Goal: Information Seeking & Learning: Learn about a topic

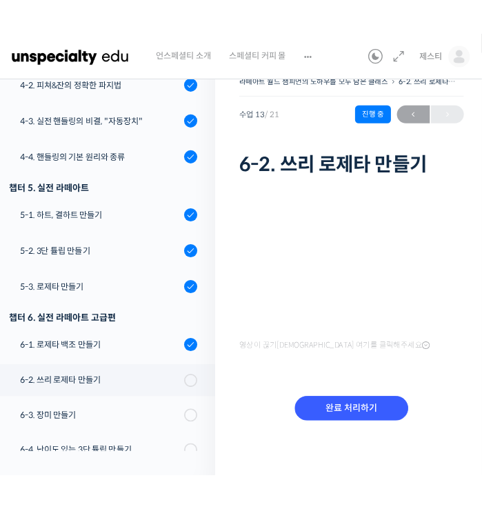
scroll to position [14, 0]
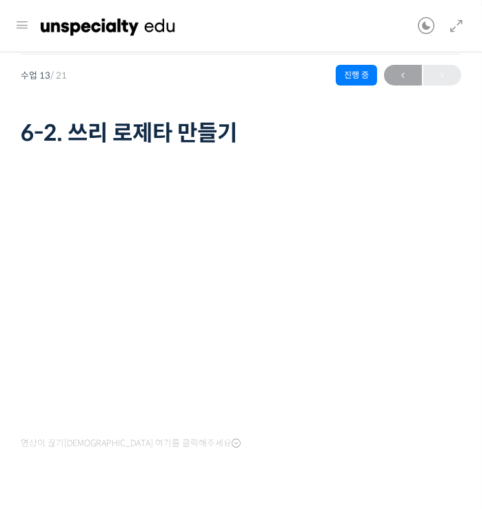
click at [80, 34] on img at bounding box center [108, 26] width 135 height 41
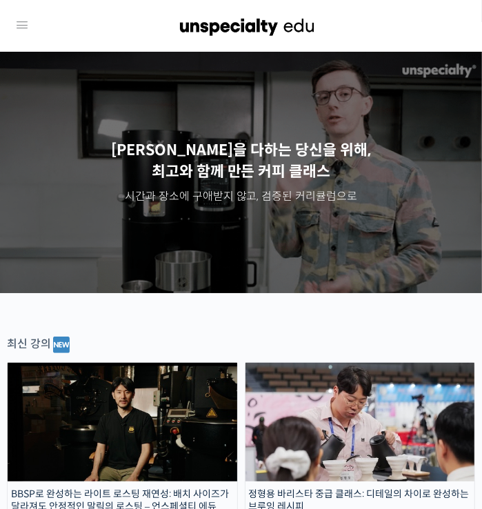
click at [28, 25] on icon at bounding box center [22, 25] width 17 height 17
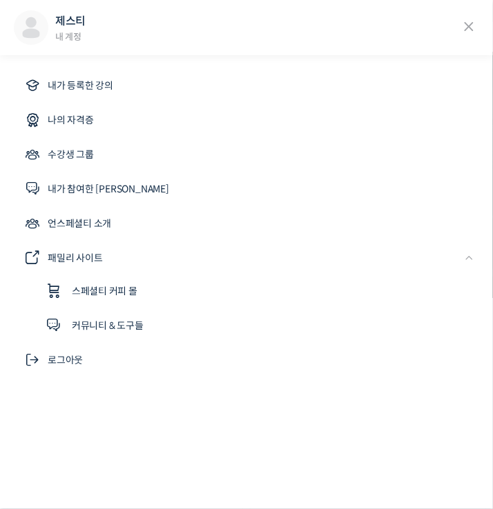
click at [469, 26] on icon at bounding box center [468, 27] width 21 height 21
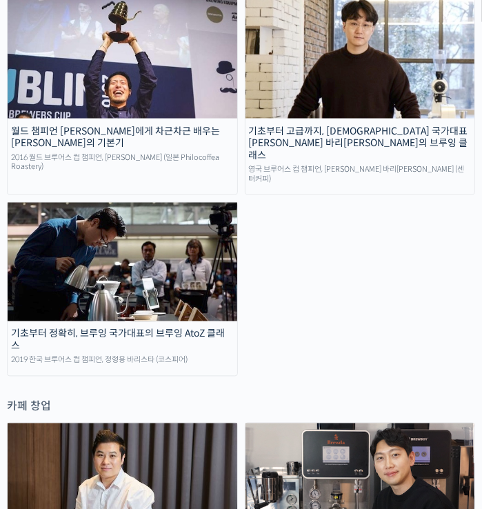
scroll to position [3628, 0]
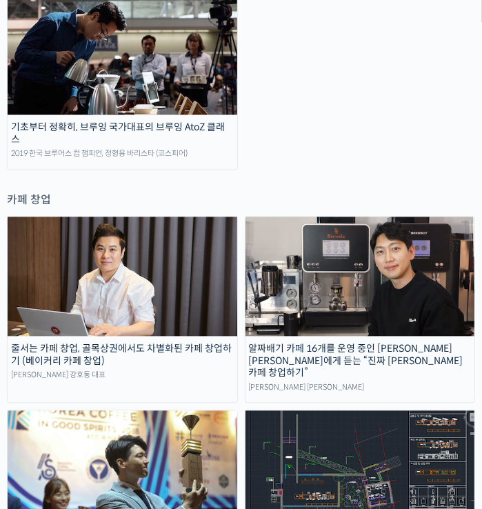
click at [242, 191] on div "카페 창업" at bounding box center [241, 200] width 469 height 19
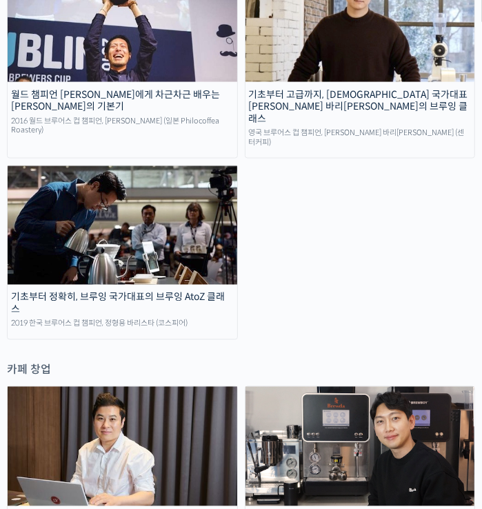
scroll to position [3421, 0]
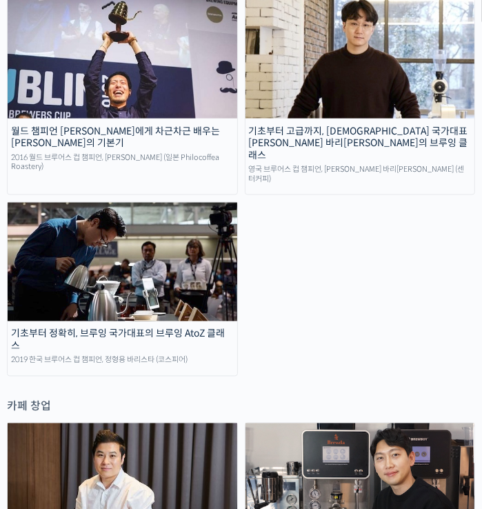
click at [207, 233] on img at bounding box center [123, 262] width 230 height 119
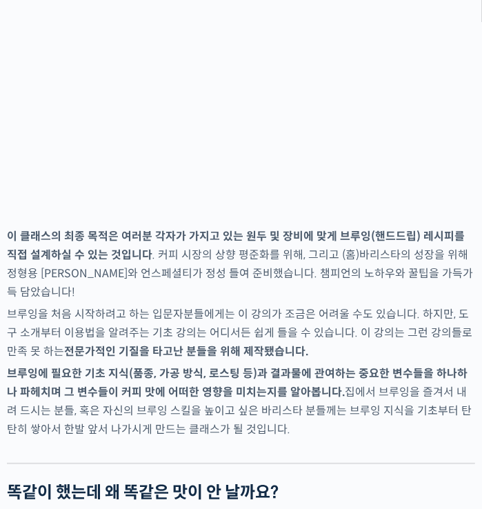
scroll to position [2209, 0]
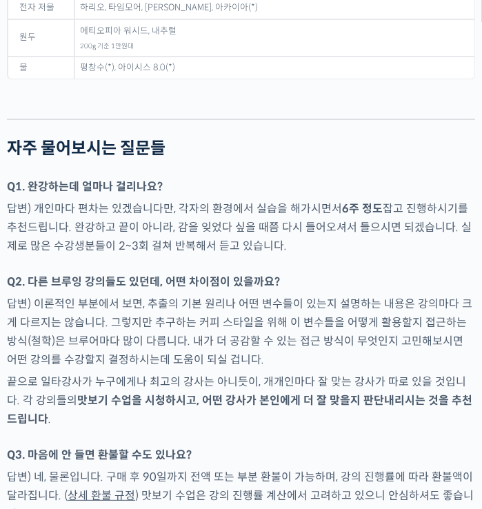
scroll to position [7178, 0]
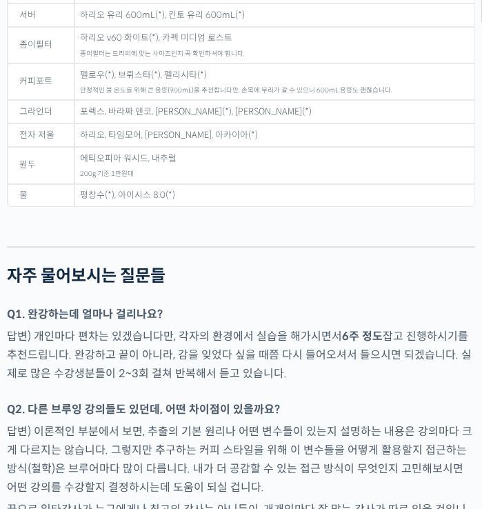
scroll to position [7109, 0]
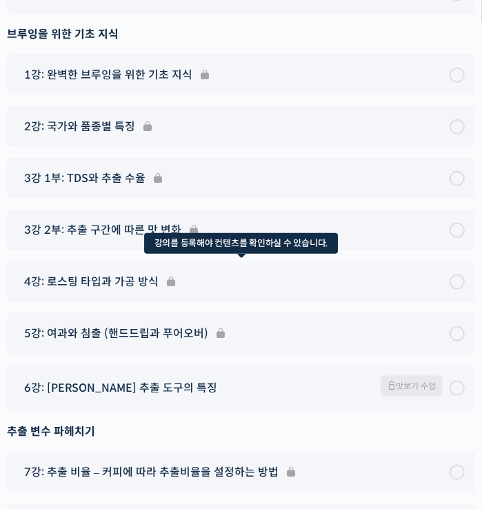
scroll to position [7938, 0]
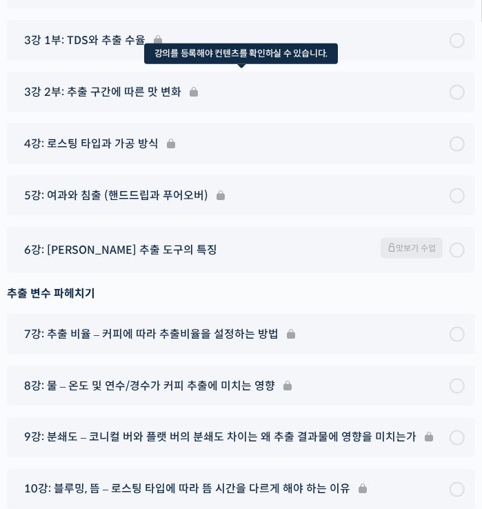
scroll to position [8076, 0]
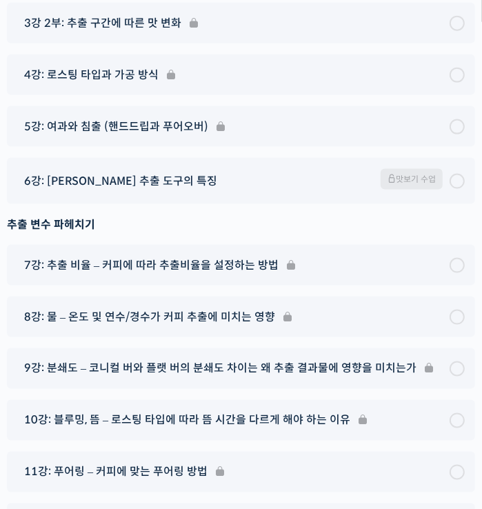
click at [44, 280] on div "인트로 안녕하세요, 정형용 바리스타입니다. 맛보기 수업 브루잉을 위한 사전 준비 튜토리얼 브루잉을 위한 기초 지식 1강: 완벽한 브루잉을 위한…" at bounding box center [241, 379] width 469 height 1395
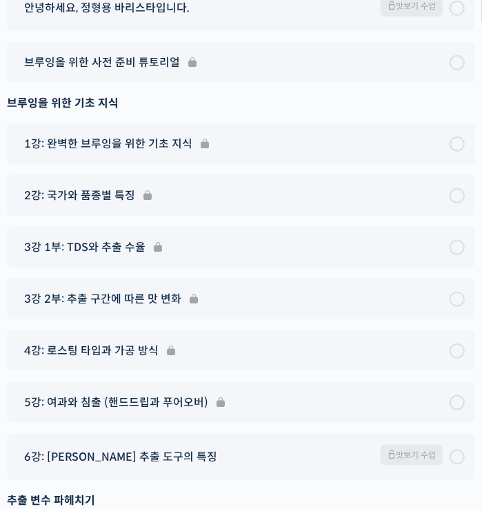
scroll to position [7799, 0]
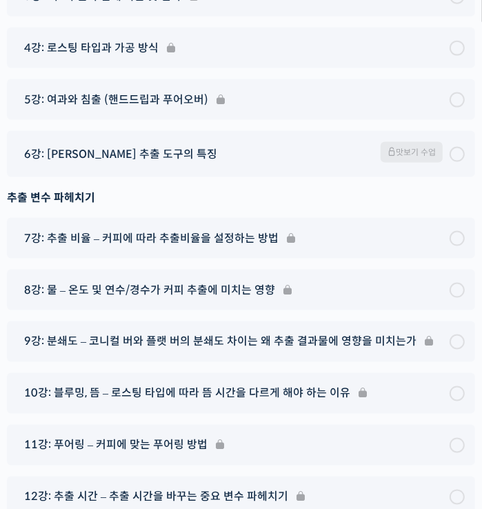
scroll to position [8214, 0]
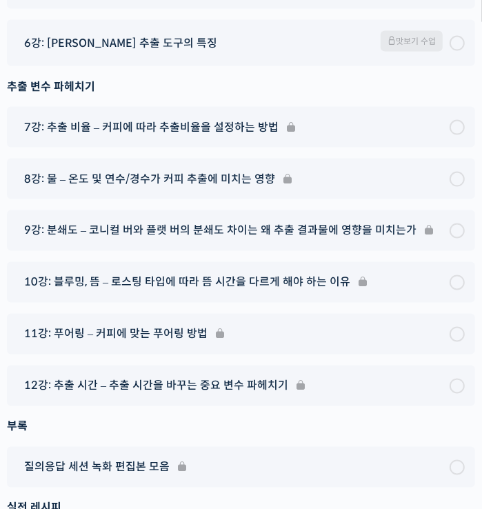
click at [195, 251] on div "인트로 안녕하세요, 정형용 바리스타입니다. 맛보기 수업 브루잉을 위한 사전 준비 튜토리얼 브루잉을 위한 기초 지식 1강: 완벽한 브루잉을 위한…" at bounding box center [241, 241] width 469 height 1395
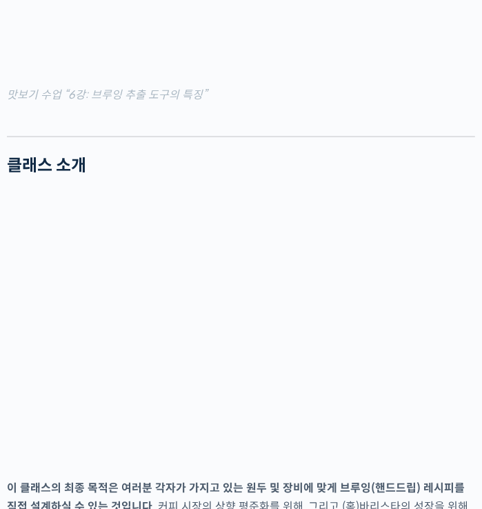
scroll to position [2140, 0]
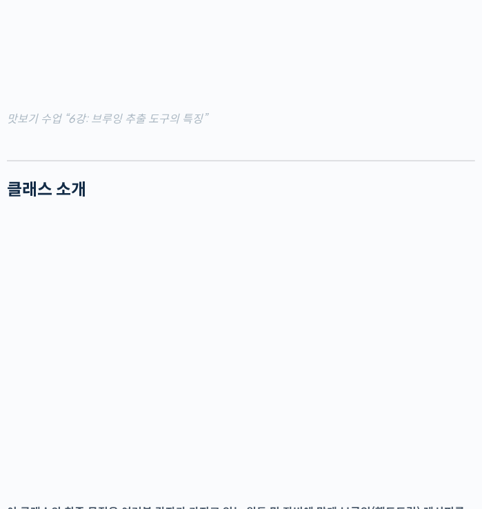
click at [177, 160] on div at bounding box center [241, 149] width 469 height 21
click at [240, 128] on figcaption "맛보기 수업 “6강: 브루잉 추출 도구의 특징”" at bounding box center [241, 119] width 469 height 19
click at [93, 128] on figcaption "맛보기 수업 “6강: 브루잉 추출 도구의 특징”" at bounding box center [241, 119] width 469 height 19
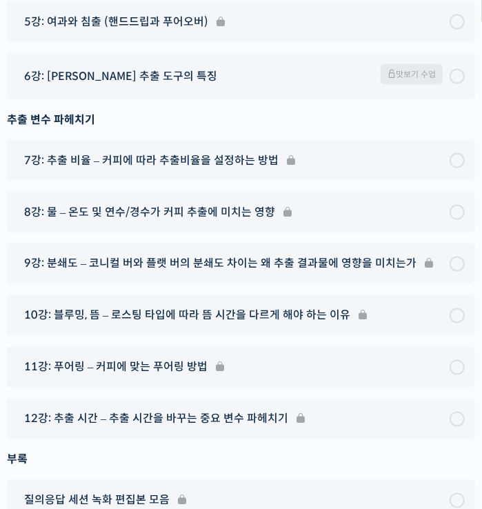
scroll to position [8215, 0]
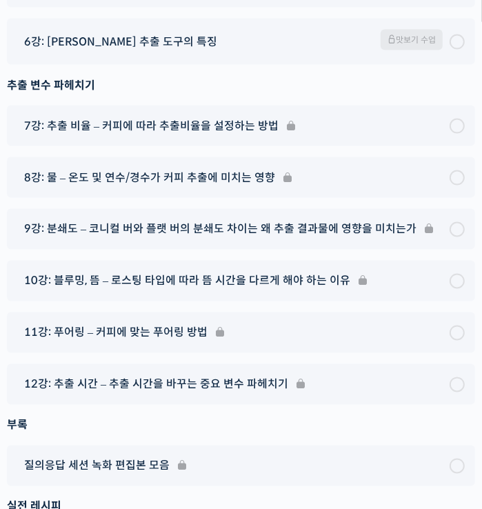
click at [197, 95] on div "추출 변수 파헤치기" at bounding box center [241, 85] width 469 height 19
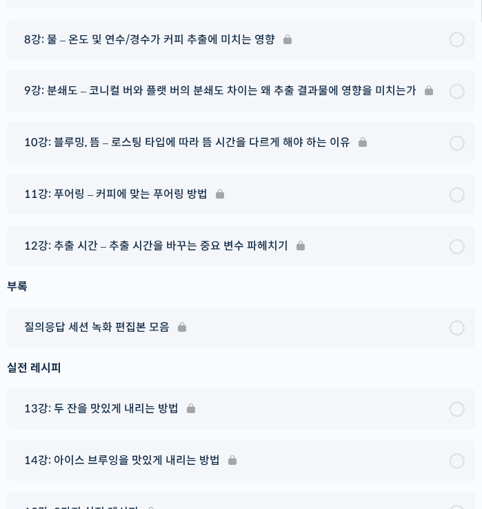
scroll to position [8422, 0]
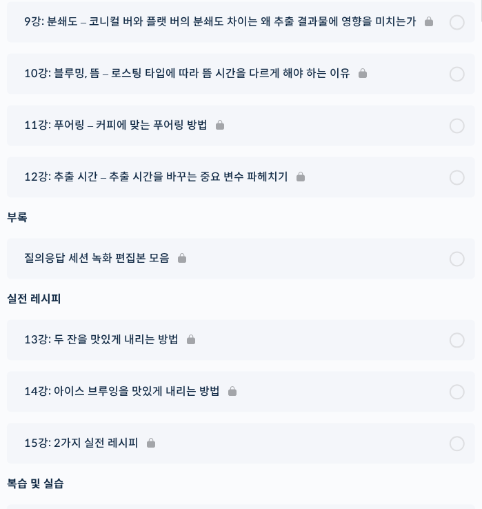
drag, startPoint x: 62, startPoint y: 149, endPoint x: 271, endPoint y: 154, distance: 208.5
copy span "온도 및 연수/경수가 커피 추출에 미치는 영향"
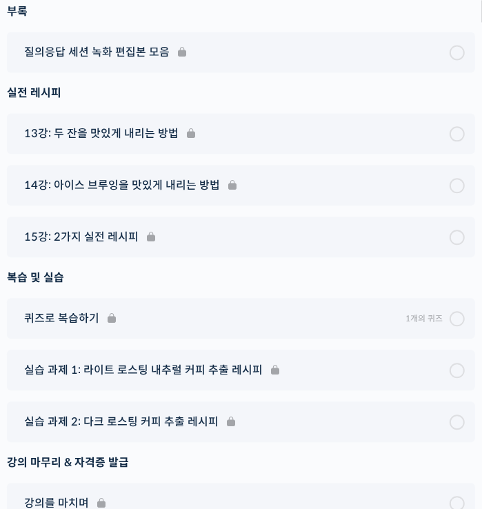
scroll to position [8698, 0]
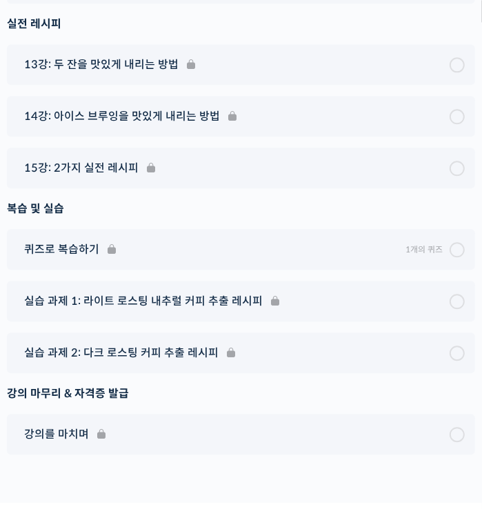
click at [115, 33] on div "실전 레시피" at bounding box center [241, 23] width 469 height 19
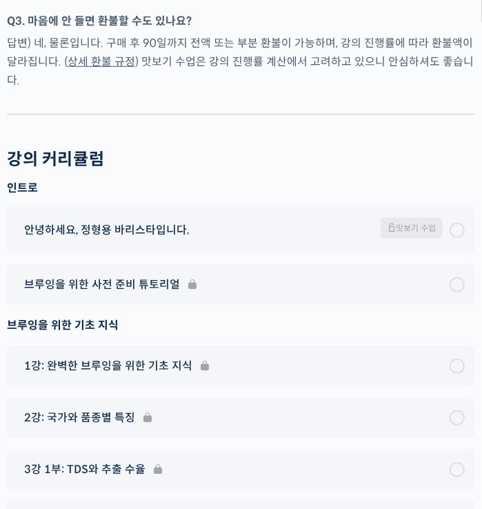
scroll to position [7525, 0]
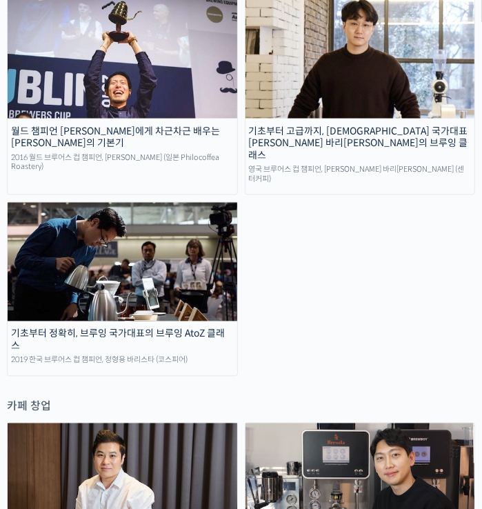
scroll to position [3283, 0]
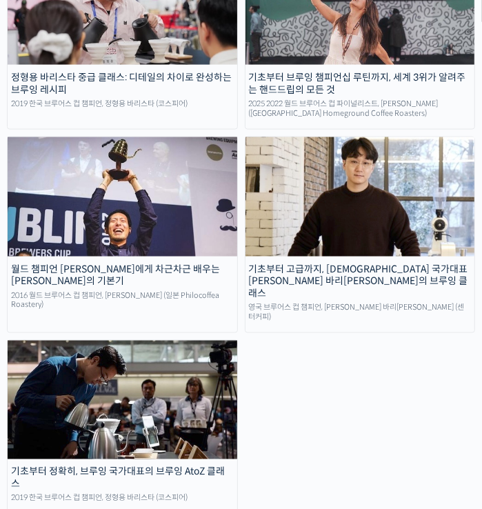
click at [324, 175] on img at bounding box center [361, 196] width 230 height 119
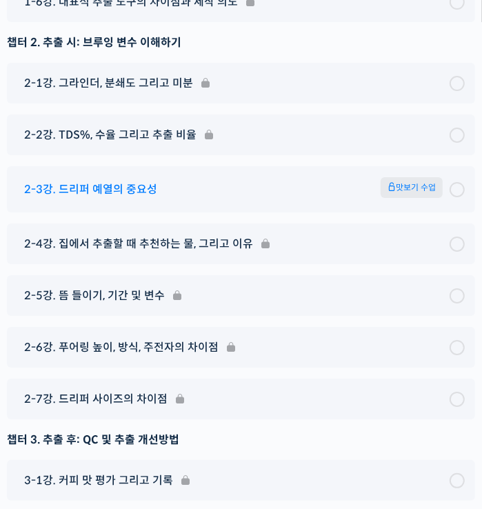
scroll to position [7162, 0]
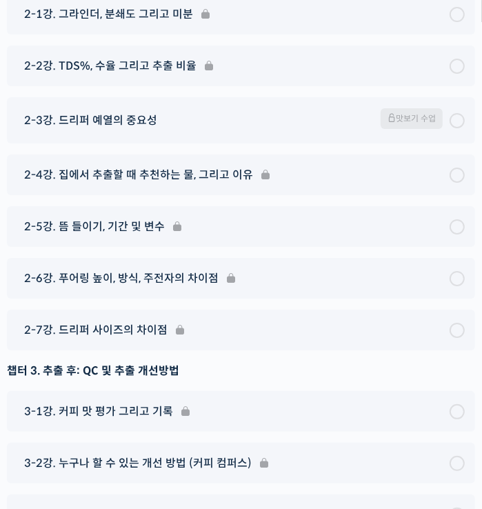
click at [28, 164] on div "챕터 1. 추출 전: 브루잉 하기에 앞서 알면 좋은 것들 1-1강. 클래스의 목적 1-2강. 기본 브루잉 센서리 및 취향 찾기 1-3강. 대륙…" at bounding box center [241, 240] width 469 height 1227
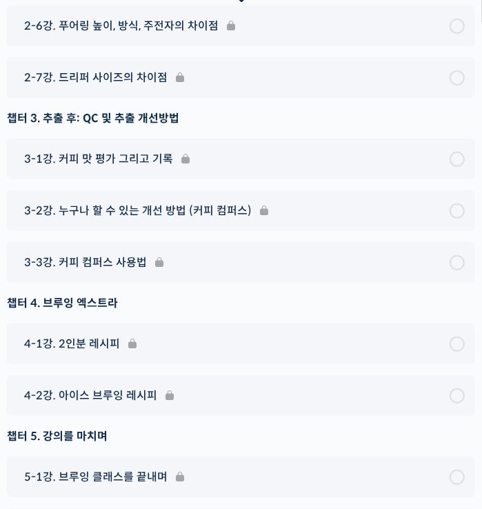
scroll to position [7507, 0]
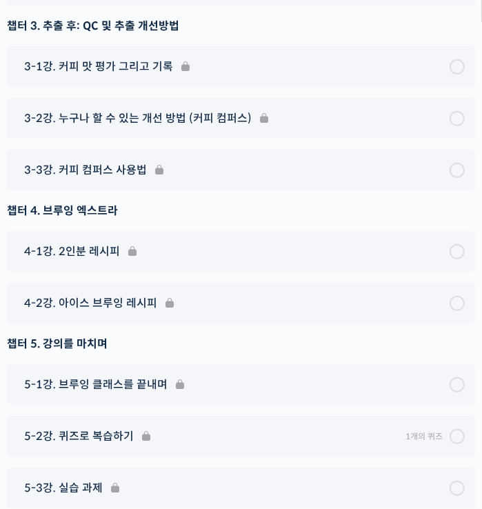
click at [108, 35] on div "챕터 3. 추출 후: QC 및 추출 개선방법" at bounding box center [241, 26] width 469 height 19
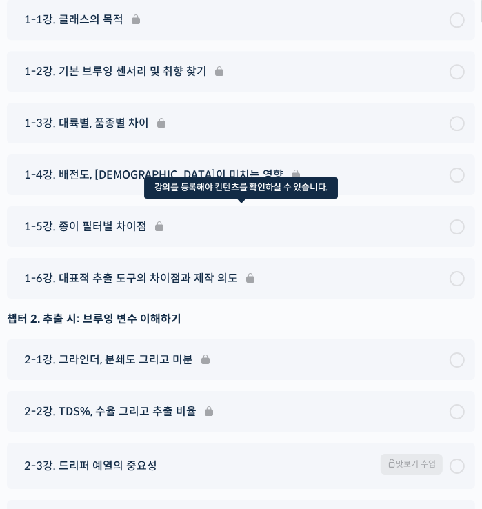
scroll to position [6815, 0]
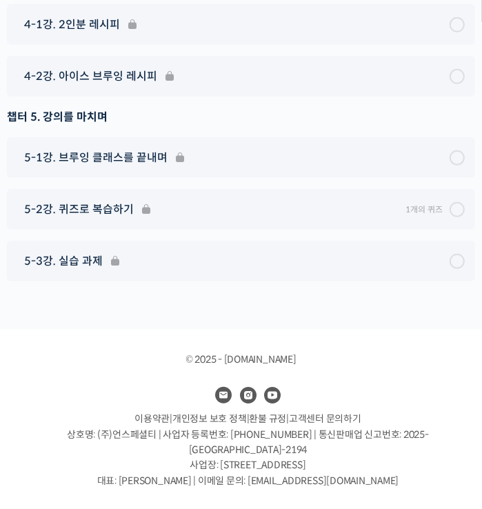
scroll to position [7782, 0]
click at [94, 126] on div "챕터 5. 강의를 마치며" at bounding box center [241, 117] width 469 height 19
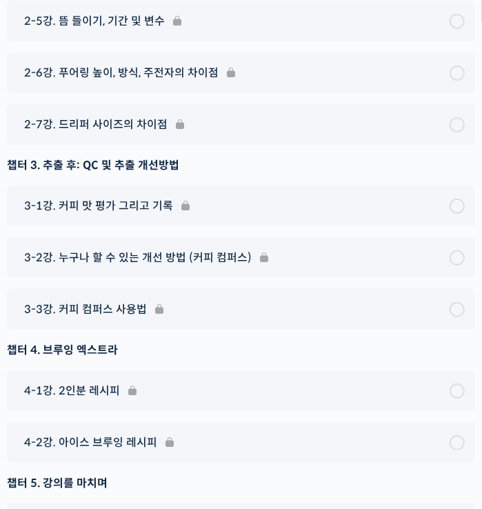
scroll to position [7160, 0]
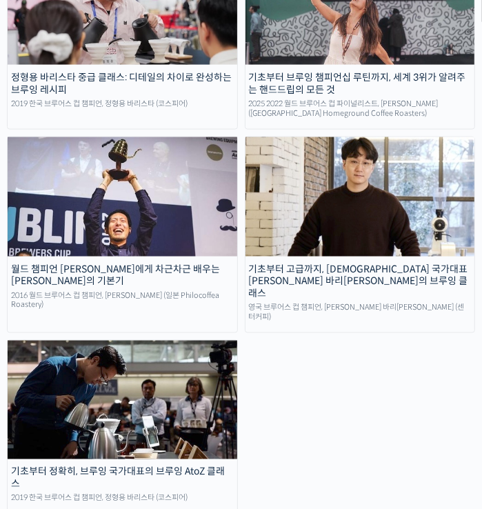
click at [113, 166] on img at bounding box center [123, 196] width 230 height 119
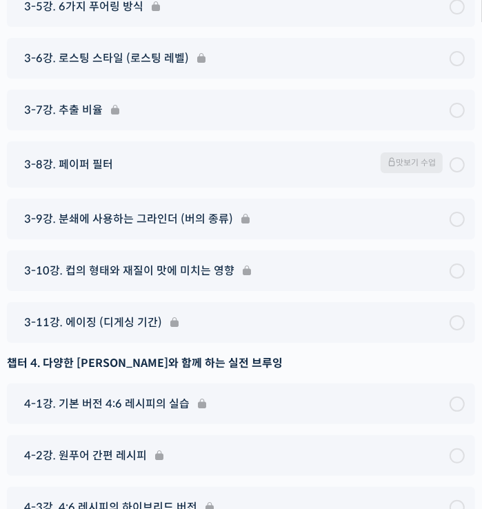
scroll to position [7247, 0]
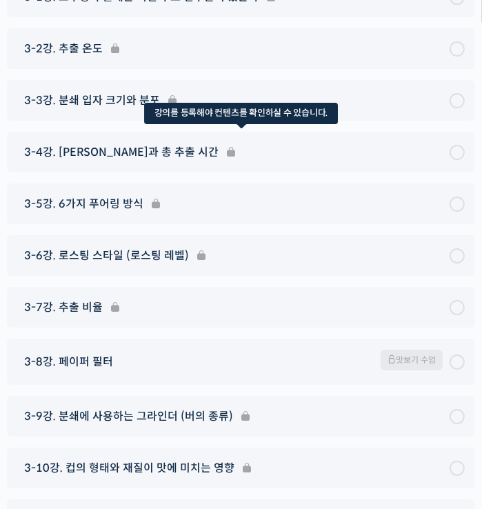
scroll to position [6971, 0]
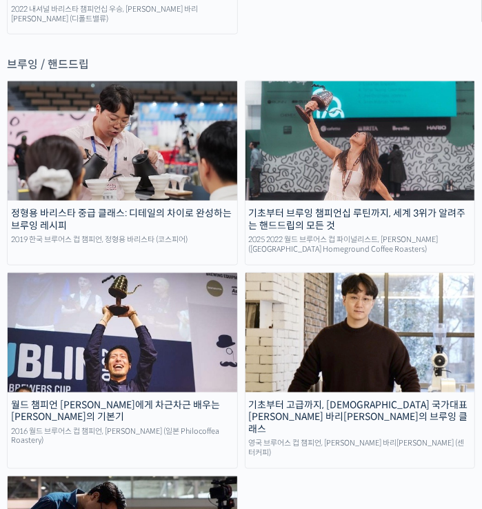
scroll to position [3145, 0]
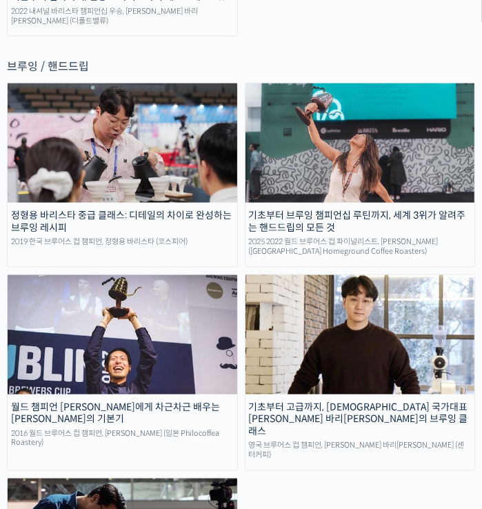
click at [282, 125] on img at bounding box center [361, 143] width 230 height 119
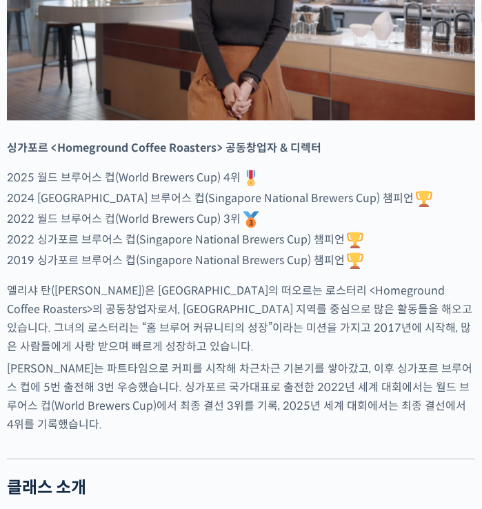
scroll to position [1311, 0]
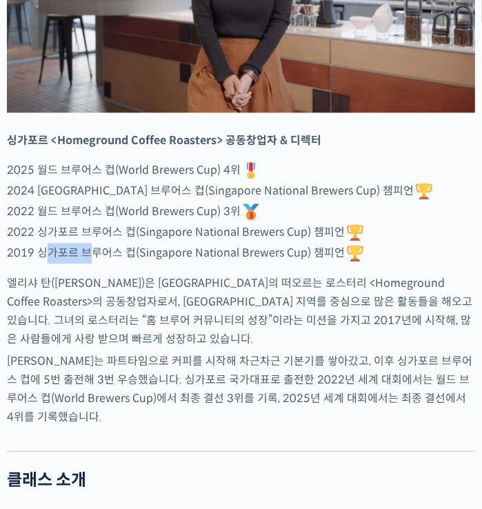
drag, startPoint x: 45, startPoint y: 283, endPoint x: 104, endPoint y: 282, distance: 58.7
click at [93, 264] on p "2025 월드 브루어스 컵(World Brewers Cup) 4위 2024 싱가포르 브루어스 컵(Singapore National Brewer…" at bounding box center [241, 212] width 469 height 104
click at [104, 264] on p "2025 월드 브루어스 컵(World Brewers Cup) 4위 2024 싱가포르 브루어스 컵(Singapore National Brewer…" at bounding box center [241, 212] width 469 height 104
drag, startPoint x: 111, startPoint y: 265, endPoint x: 127, endPoint y: 264, distance: 15.9
click at [119, 264] on p "2025 월드 브루어스 컵(World Brewers Cup) 4위 2024 싱가포르 브루어스 컵(Singapore National Brewer…" at bounding box center [241, 212] width 469 height 104
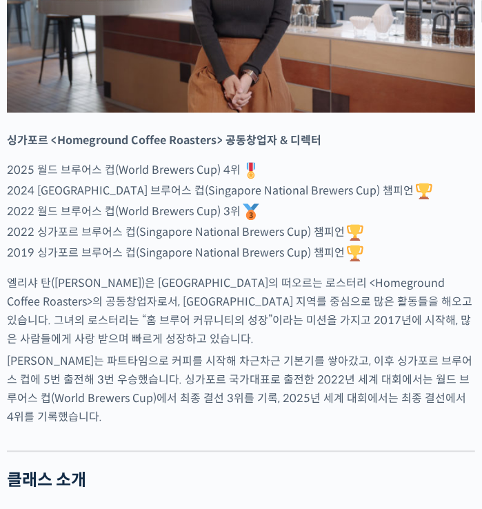
click at [128, 264] on p "2025 월드 브루어스 컵(World Brewers Cup) 4위 2024 싱가포르 브루어스 컵(Singapore National Brewer…" at bounding box center [241, 212] width 469 height 104
drag, startPoint x: 108, startPoint y: 226, endPoint x: 157, endPoint y: 215, distance: 50.2
click at [157, 215] on p "2025 월드 브루어스 컵(World Brewers Cup) 4위 2024 싱가포르 브루어스 컵(Singapore National Brewer…" at bounding box center [241, 212] width 469 height 104
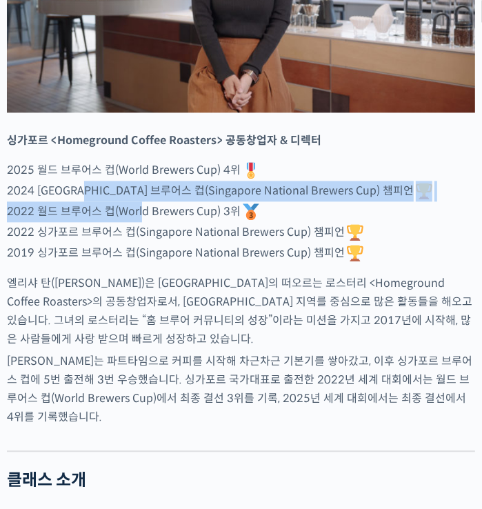
click at [100, 231] on p "2025 월드 브루어스 컵(World Brewers Cup) 4위 2024 싱가포르 브루어스 컵(Singapore National Brewer…" at bounding box center [241, 212] width 469 height 104
click at [99, 232] on p "2025 월드 브루어스 컵(World Brewers Cup) 4위 2024 싱가포르 브루어스 컵(Singapore National Brewer…" at bounding box center [241, 212] width 469 height 104
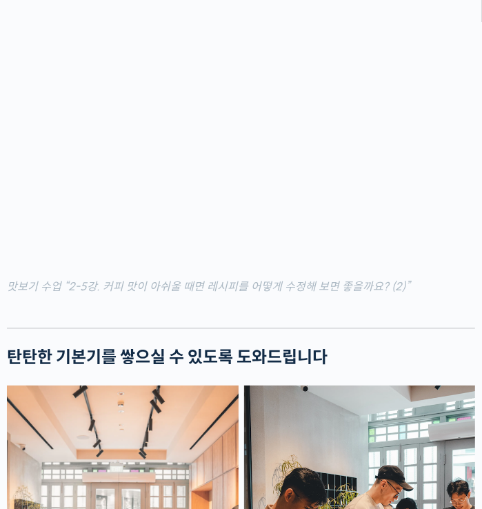
scroll to position [2347, 0]
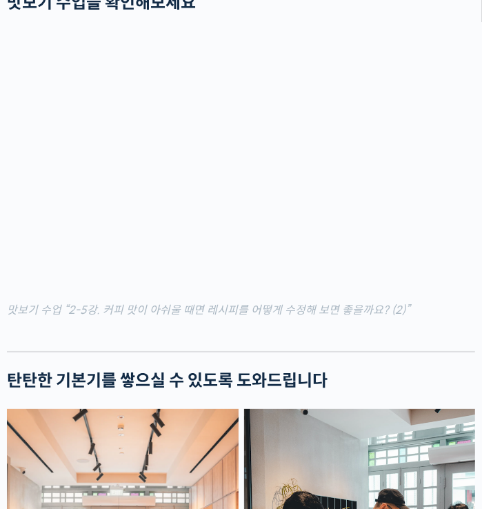
click at [155, 318] on mark "맛보기 수업 “2-5강. 커피 맛이 아쉬울 때면 레시피를 어떻게 수정해 보면 좋을까요? (2)”" at bounding box center [208, 310] width 403 height 14
click at [121, 318] on mark "맛보기 수업 “2-5강. 커피 맛이 아쉬울 때면 레시피를 어떻게 수정해 보면 좋을까요? (2)”" at bounding box center [208, 310] width 403 height 14
click at [119, 318] on mark "맛보기 수업 “2-5강. 커피 맛이 아쉬울 때면 레시피를 어떻게 수정해 보면 좋을까요? (2)”" at bounding box center [208, 310] width 403 height 14
click at [82, 315] on mark "맛보기 수업 “2-5강. 커피 맛이 아쉬울 때면 레시피를 어떻게 수정해 보면 좋을까요? (2)”" at bounding box center [208, 310] width 403 height 14
drag, startPoint x: 122, startPoint y: 321, endPoint x: 143, endPoint y: 321, distance: 20.7
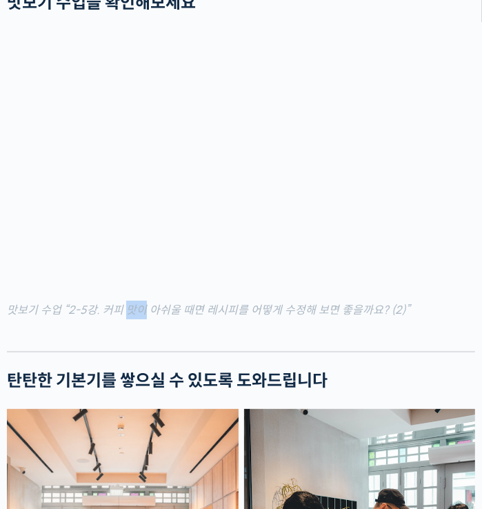
click at [143, 318] on mark "맛보기 수업 “2-5강. 커피 맛이 아쉬울 때면 레시피를 어떻게 수정해 보면 좋을까요? (2)”" at bounding box center [208, 310] width 403 height 14
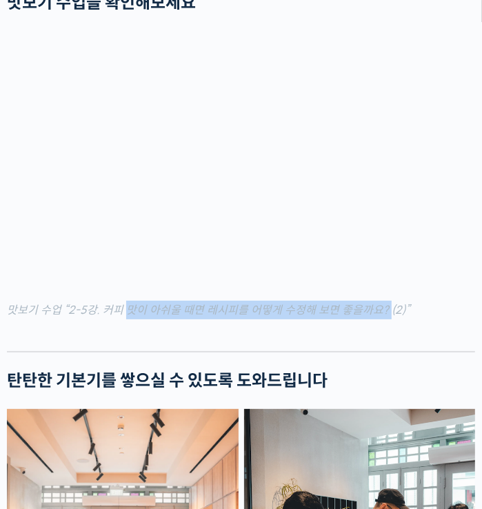
drag, startPoint x: 121, startPoint y: 322, endPoint x: 383, endPoint y: 324, distance: 261.6
click at [383, 318] on mark "맛보기 수업 “2-5강. 커피 맛이 아쉬울 때면 레시피를 어떻게 수정해 보면 좋을까요? (2)”" at bounding box center [208, 310] width 403 height 14
drag, startPoint x: 386, startPoint y: 321, endPoint x: 37, endPoint y: 316, distance: 349.3
click at [37, 316] on mark "맛보기 수업 “2-5강. 커피 맛이 아쉬울 때면 레시피를 어떻게 수정해 보면 좋을까요? (2)”" at bounding box center [208, 310] width 403 height 14
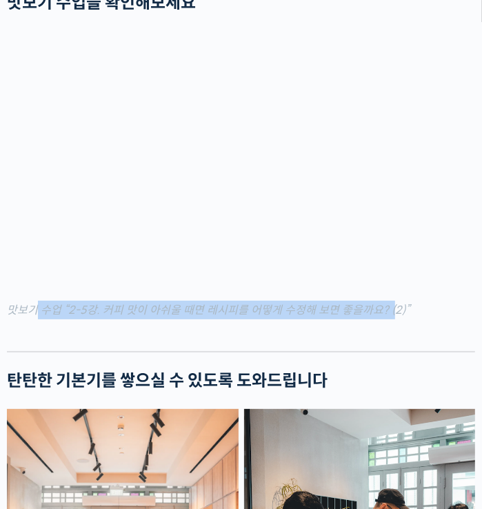
click at [37, 316] on mark "맛보기 수업 “2-5강. 커피 맛이 아쉬울 때면 레시피를 어떻게 수정해 보면 좋을까요? (2)”" at bounding box center [208, 310] width 403 height 14
drag, startPoint x: 37, startPoint y: 316, endPoint x: 349, endPoint y: 327, distance: 312.2
click at [349, 318] on mark "맛보기 수업 “2-5강. 커피 맛이 아쉬울 때면 레시피를 어떻게 수정해 보면 좋을까요? (2)”" at bounding box center [208, 310] width 403 height 14
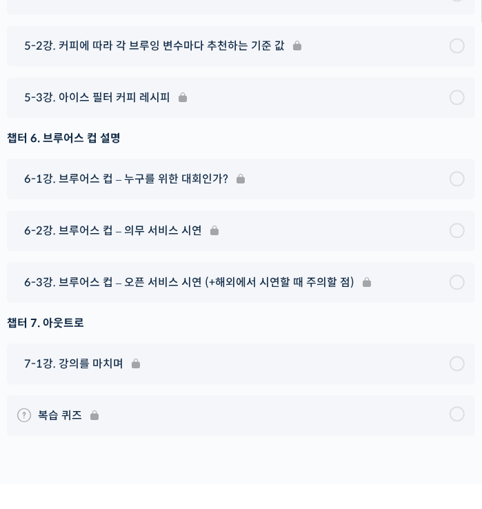
scroll to position [8559, 0]
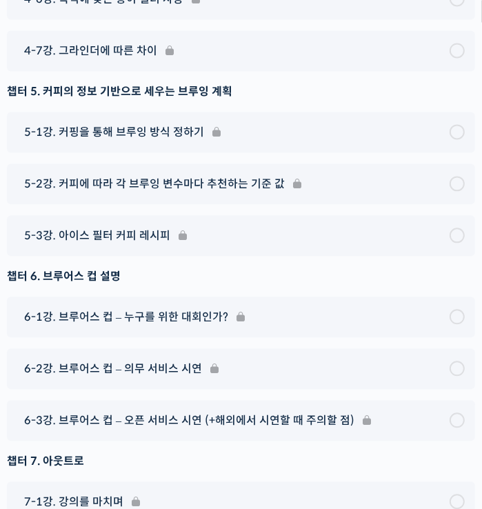
click at [326, 267] on div "챕터 6. 브루어스 컵 설명" at bounding box center [241, 276] width 469 height 19
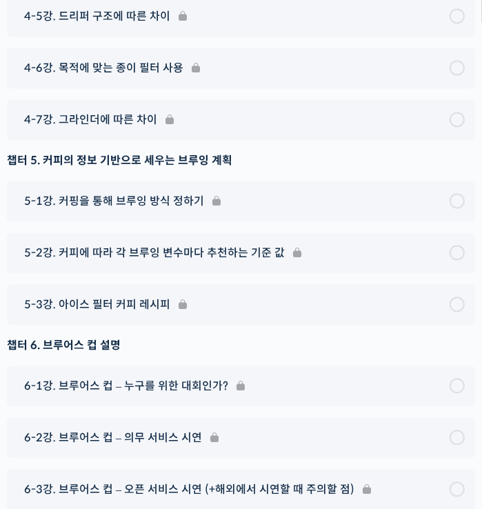
scroll to position [8421, 0]
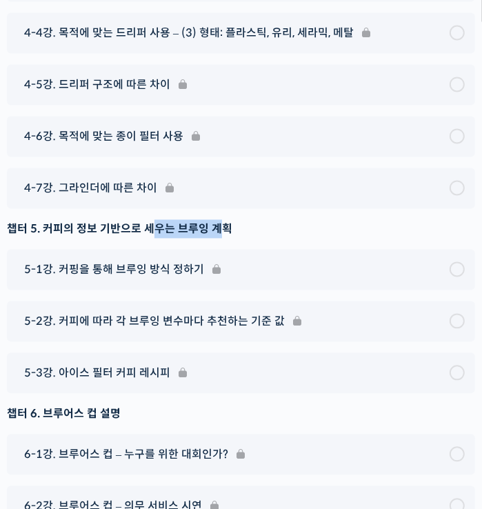
drag, startPoint x: 214, startPoint y: 193, endPoint x: 155, endPoint y: 190, distance: 58.8
click at [155, 220] on div "챕터 5. 커피의 정보 기반으로 세우는 브루잉 계획" at bounding box center [241, 229] width 469 height 19
drag, startPoint x: 70, startPoint y: 193, endPoint x: 210, endPoint y: 198, distance: 140.2
click at [210, 220] on div "챕터 5. 커피의 정보 기반으로 세우는 브루잉 계획" at bounding box center [241, 229] width 469 height 19
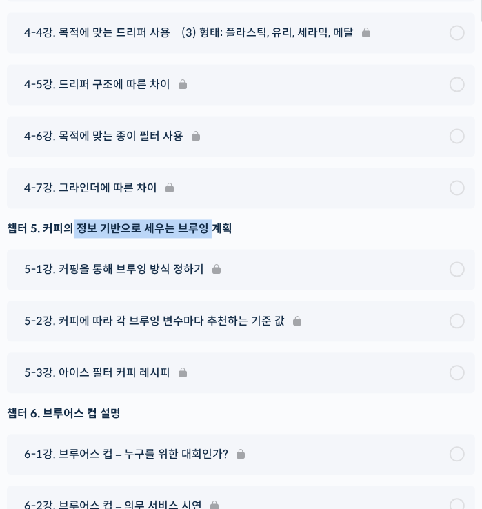
click at [210, 220] on div "챕터 5. 커피의 정보 기반으로 세우는 브루잉 계획" at bounding box center [241, 229] width 469 height 19
drag, startPoint x: 215, startPoint y: 192, endPoint x: 116, endPoint y: 190, distance: 99.4
click at [117, 220] on div "챕터 5. 커피의 정보 기반으로 세우는 브루잉 계획" at bounding box center [241, 229] width 469 height 19
click at [116, 220] on div "챕터 5. 커피의 정보 기반으로 세우는 브루잉 계획" at bounding box center [241, 229] width 469 height 19
click at [75, 220] on div "챕터 5. 커피의 정보 기반으로 세우는 브루잉 계획" at bounding box center [241, 229] width 469 height 19
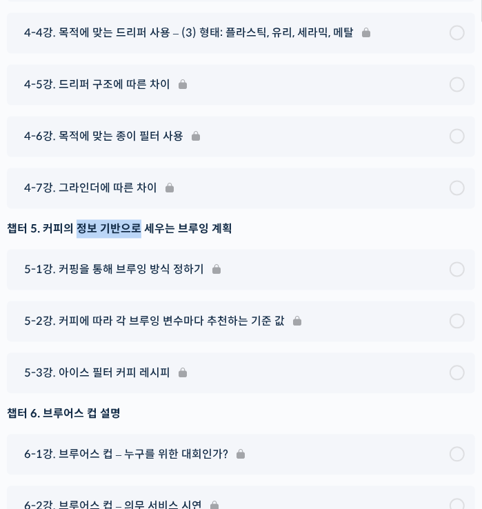
drag, startPoint x: 75, startPoint y: 194, endPoint x: 124, endPoint y: 188, distance: 48.6
click at [117, 220] on div "챕터 5. 커피의 정보 기반으로 세우는 브루잉 계획" at bounding box center [241, 229] width 469 height 19
click at [124, 220] on div "챕터 5. 커피의 정보 기반으로 세우는 브루잉 계획" at bounding box center [241, 229] width 469 height 19
drag, startPoint x: 69, startPoint y: 191, endPoint x: 210, endPoint y: 193, distance: 140.8
click at [210, 220] on div "챕터 5. 커피의 정보 기반으로 세우는 브루잉 계획" at bounding box center [241, 229] width 469 height 19
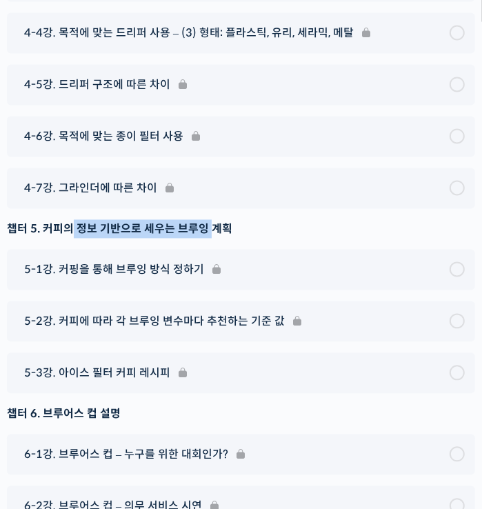
click at [210, 220] on div "챕터 5. 커피의 정보 기반으로 세우는 브루잉 계획" at bounding box center [241, 229] width 469 height 19
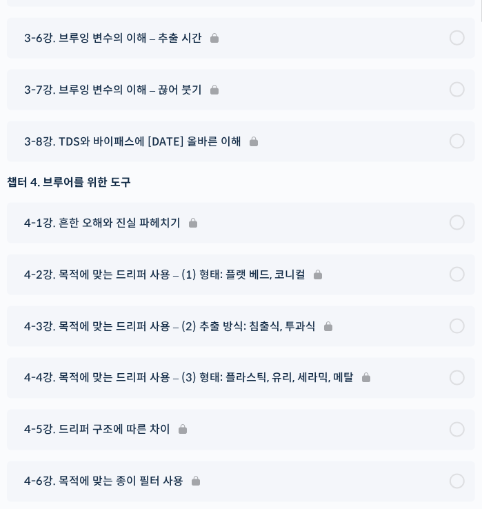
scroll to position [8145, 0]
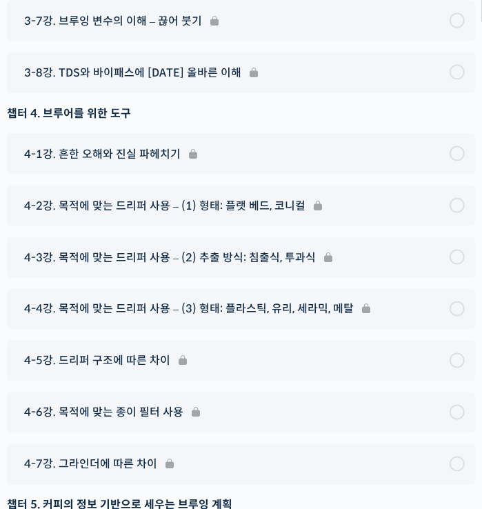
click at [8, 246] on div "챕터 1. 인트로 1-1강. 클래스에 오신 것을 환영합니다! 챕터 2. 어떻게 커피 맛을 보아야 할까요? 2-1강. 무엇이 한 잔의 좋은 컵을…" at bounding box center [241, 112] width 469 height 1752
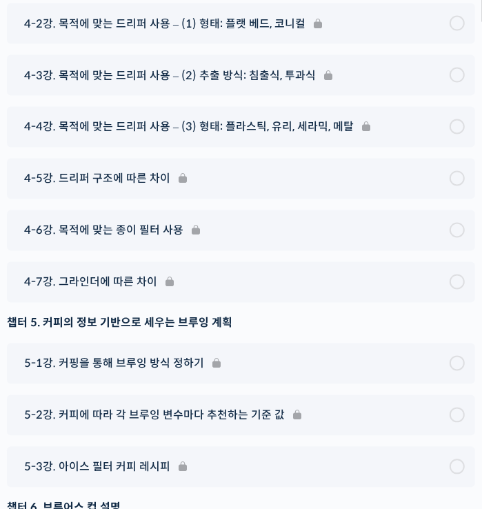
scroll to position [8352, 0]
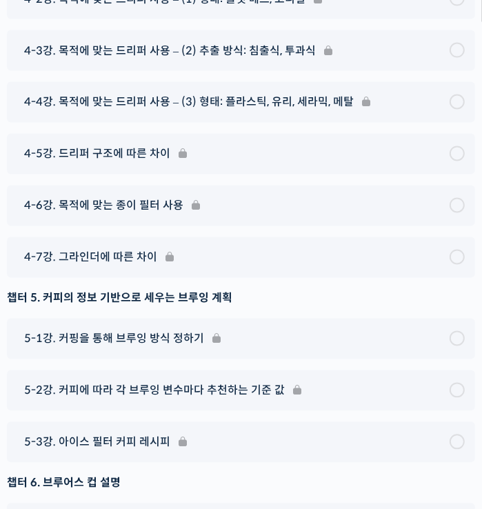
click at [77, 289] on div "챕터 5. 커피의 정보 기반으로 세우는 브루잉 계획" at bounding box center [241, 298] width 469 height 19
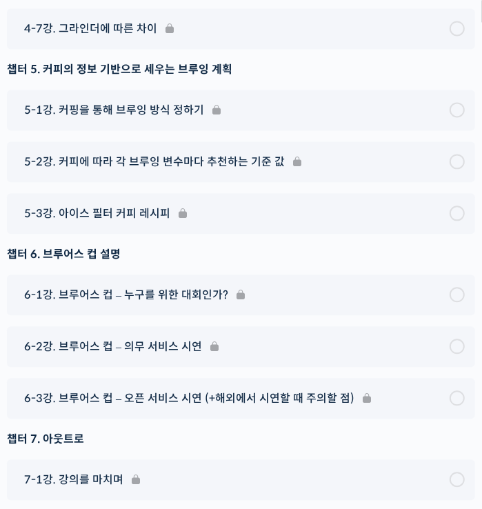
scroll to position [8559, 0]
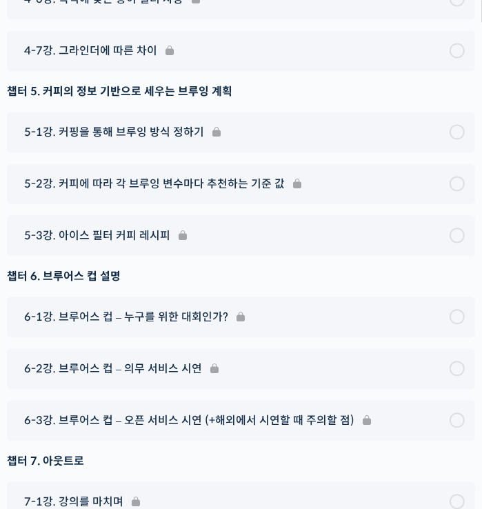
click at [97, 267] on div "챕터 6. 브루어스 컵 설명" at bounding box center [241, 276] width 469 height 19
click at [46, 267] on div "챕터 6. 브루어스 컵 설명" at bounding box center [241, 276] width 469 height 19
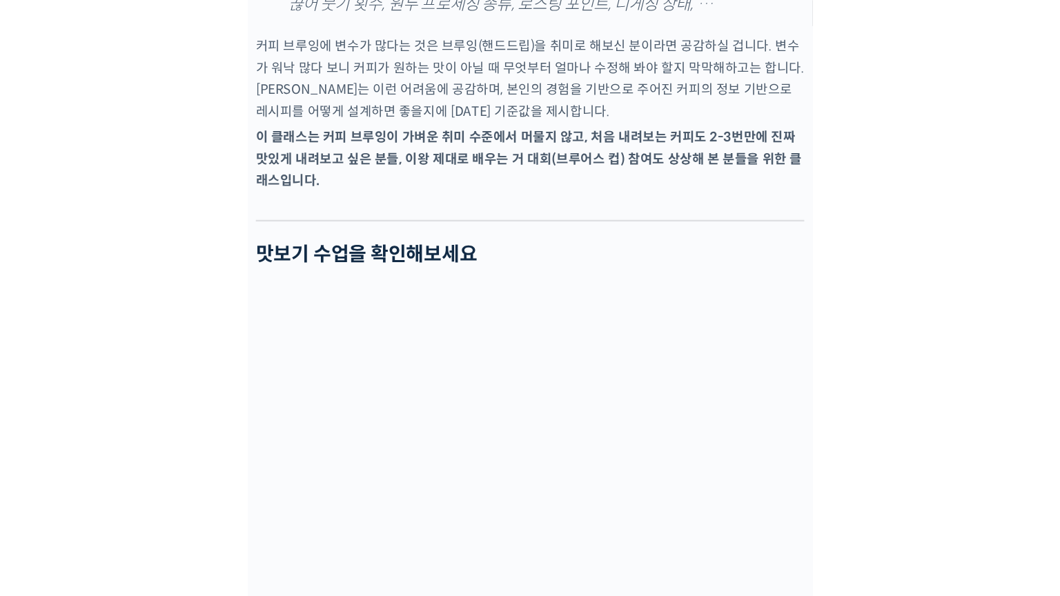
scroll to position [2247, 0]
